Goal: Find specific page/section: Find specific page/section

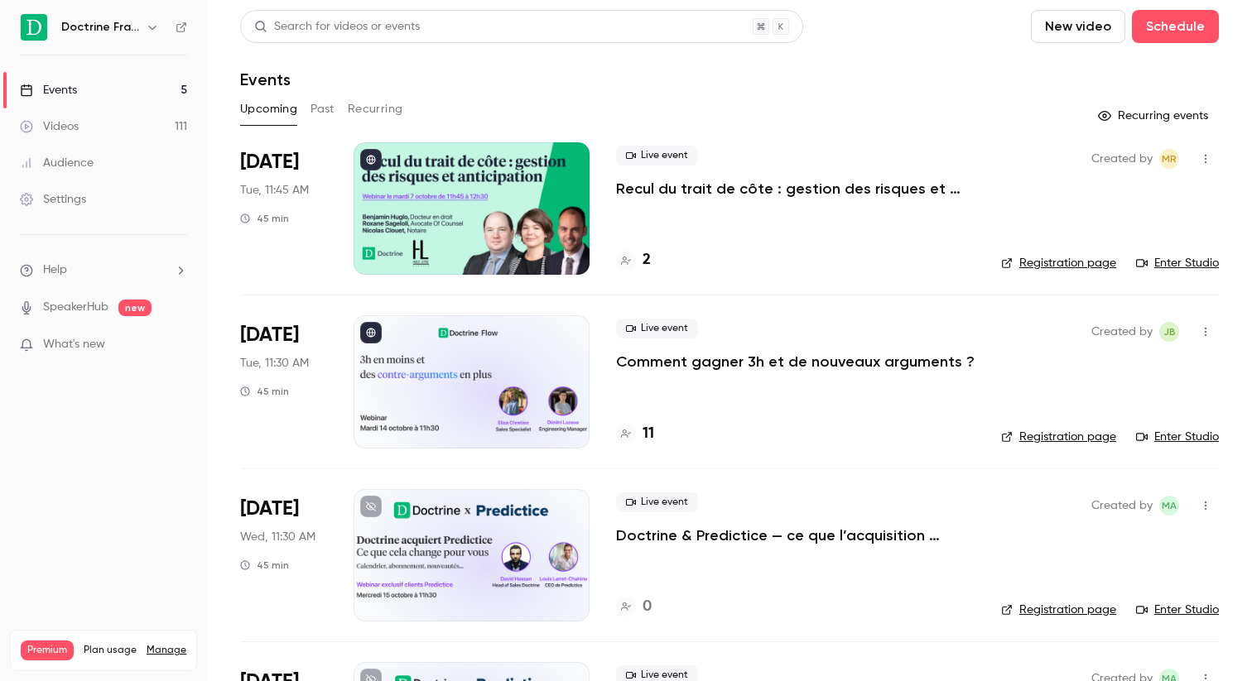
click at [640, 436] on div "11" at bounding box center [635, 434] width 38 height 22
